Goal: Transaction & Acquisition: Book appointment/travel/reservation

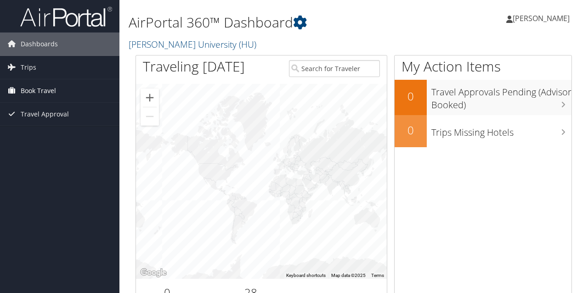
click at [40, 89] on span "Book Travel" at bounding box center [38, 90] width 35 height 23
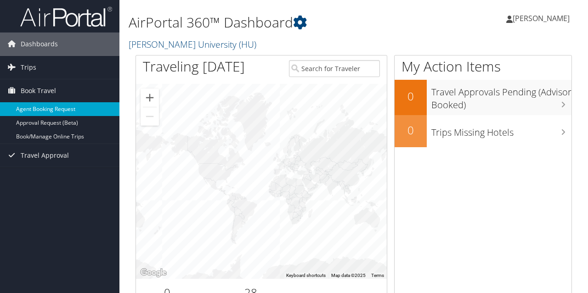
click at [38, 108] on link "Agent Booking Request" at bounding box center [59, 109] width 119 height 14
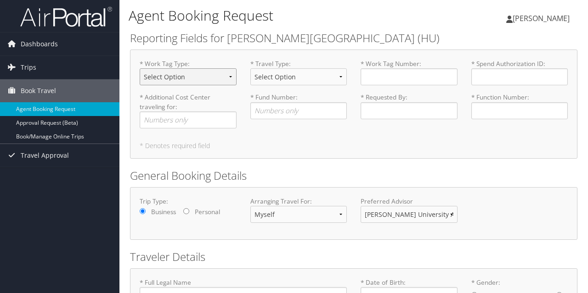
click at [140, 68] on select "Select Option Agency or Internally Desgnated Cost Center Gift or Project relate…" at bounding box center [188, 76] width 97 height 17
select select "Grant"
click option "Grant" at bounding box center [0, 0] width 0 height 0
click at [250, 68] on select "Select Option Athletic Game Day Athletic Recruiting Grant Related Other Business" at bounding box center [298, 76] width 97 height 17
click at [32, 67] on span "Trips" at bounding box center [29, 67] width 16 height 23
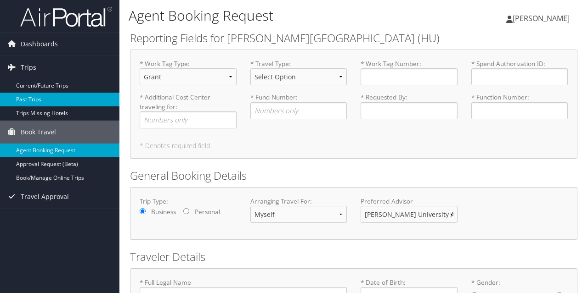
click at [31, 99] on link "Past Trips" at bounding box center [59, 100] width 119 height 14
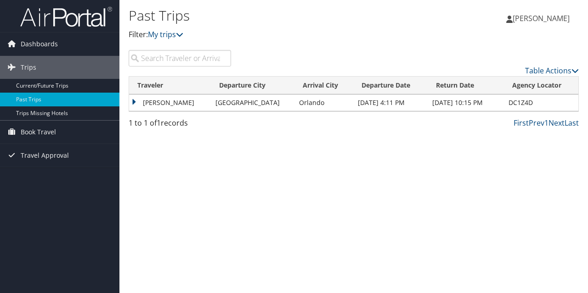
click at [31, 68] on span "Trips" at bounding box center [29, 67] width 16 height 23
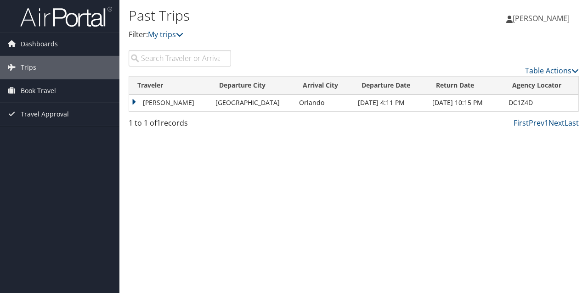
click at [31, 68] on span "Trips" at bounding box center [29, 67] width 16 height 23
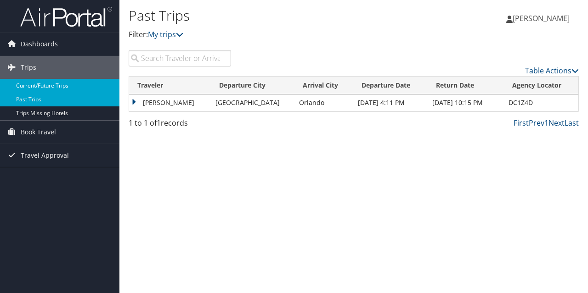
click at [32, 79] on link "Current/Future Trips" at bounding box center [59, 86] width 119 height 14
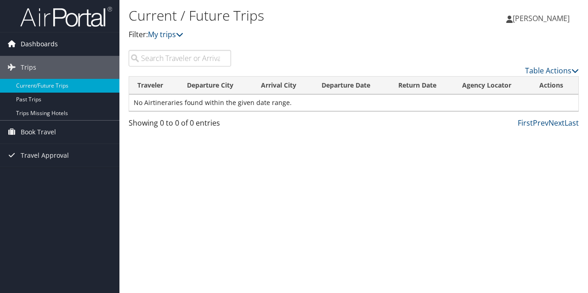
click at [45, 43] on span "Dashboards" at bounding box center [39, 44] width 37 height 23
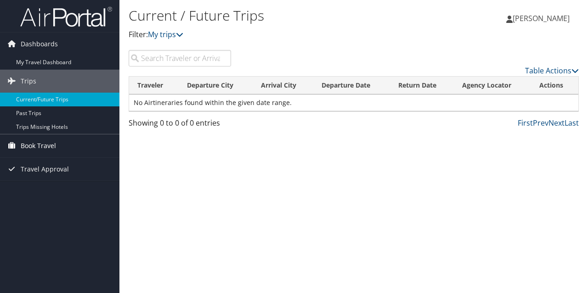
click at [36, 144] on span "Book Travel" at bounding box center [38, 146] width 35 height 23
click at [36, 43] on span "Dashboards" at bounding box center [39, 44] width 37 height 23
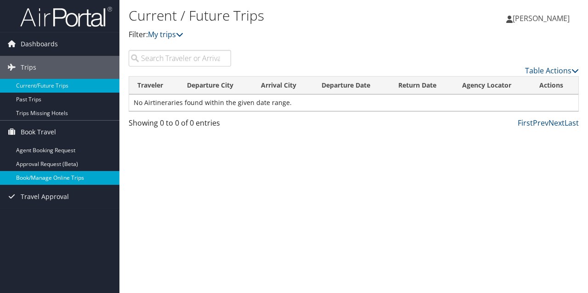
click at [34, 178] on link "Book/Manage Online Trips" at bounding box center [59, 178] width 119 height 14
